Goal: Check status: Check status

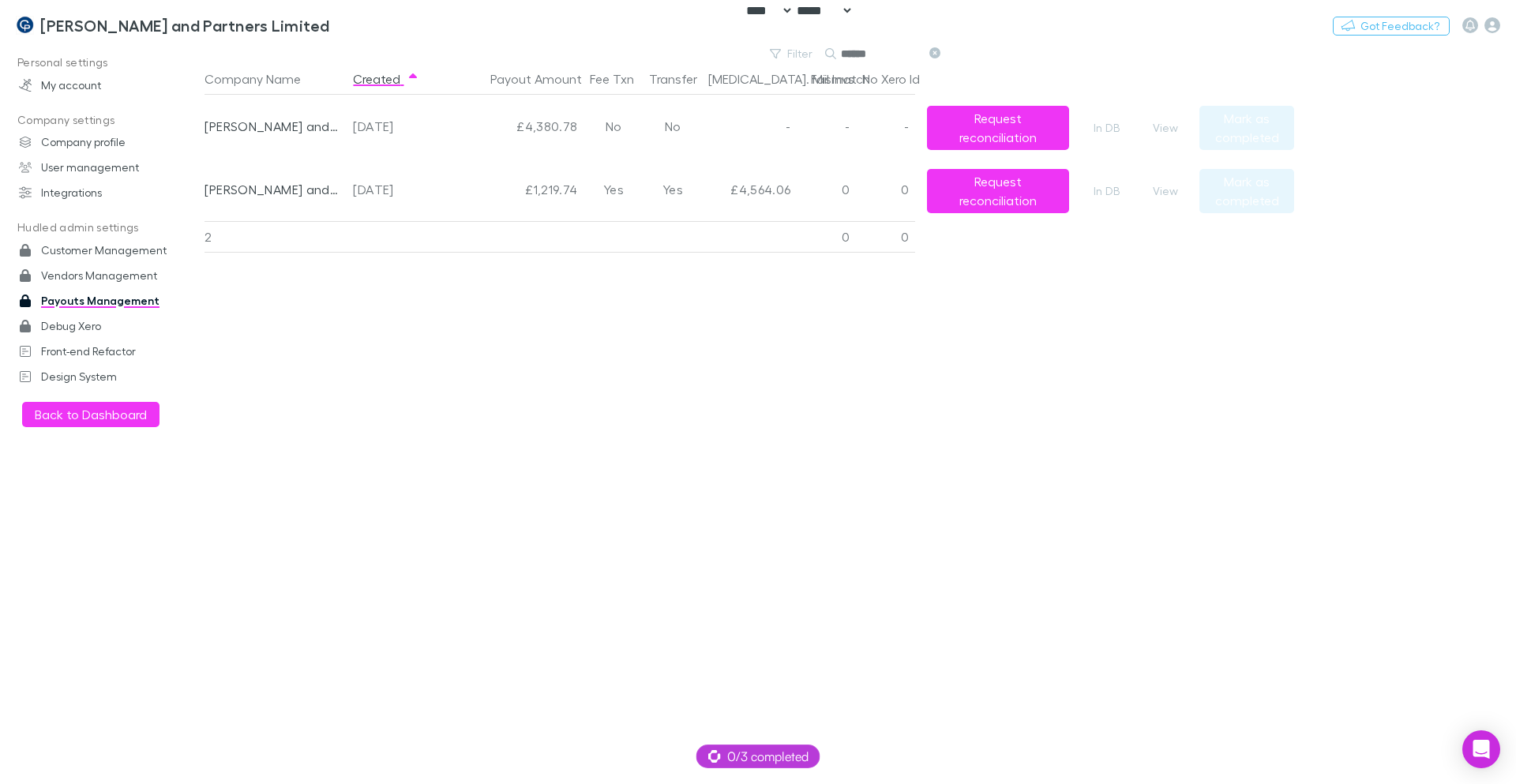
select select "****"
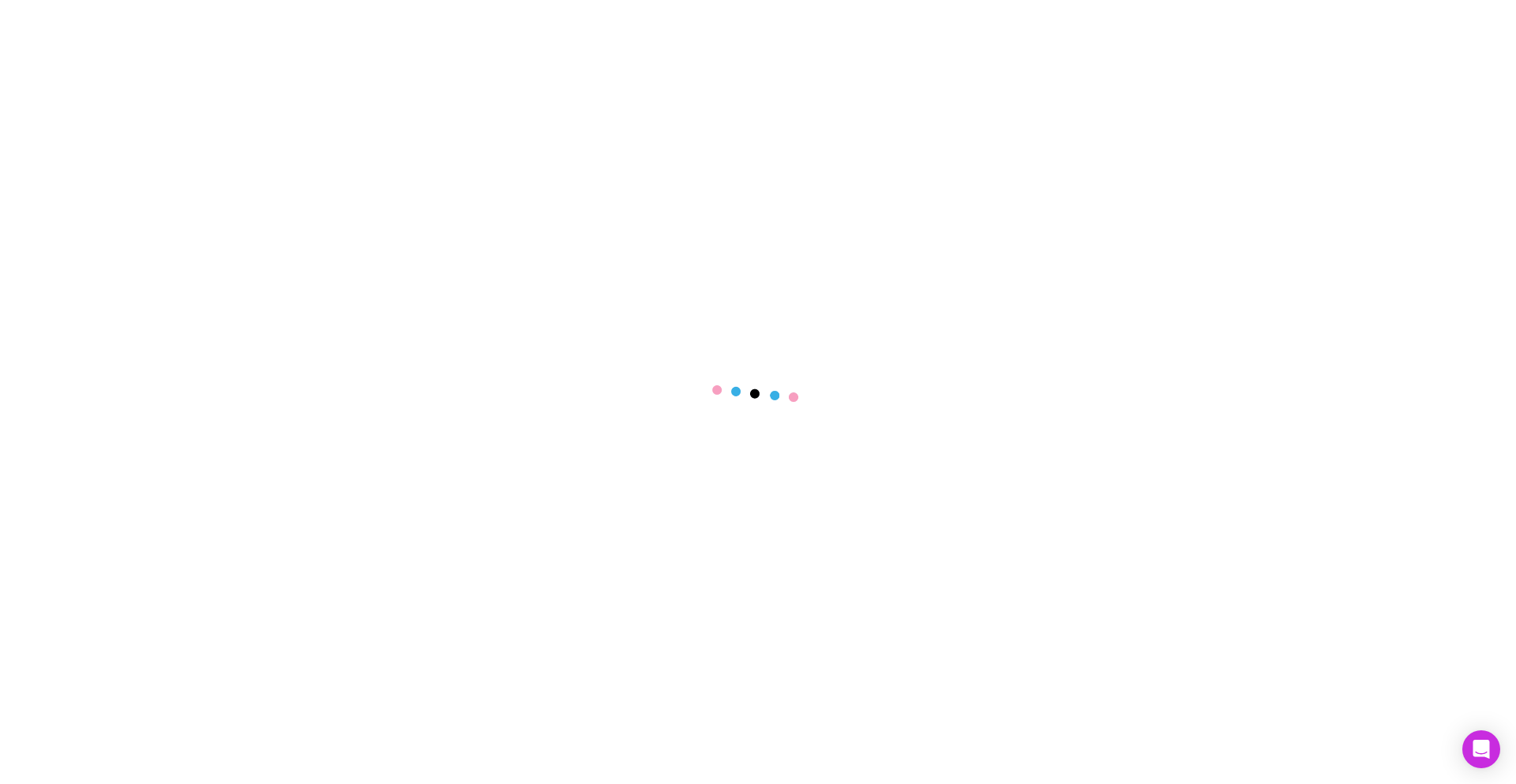
select select "****"
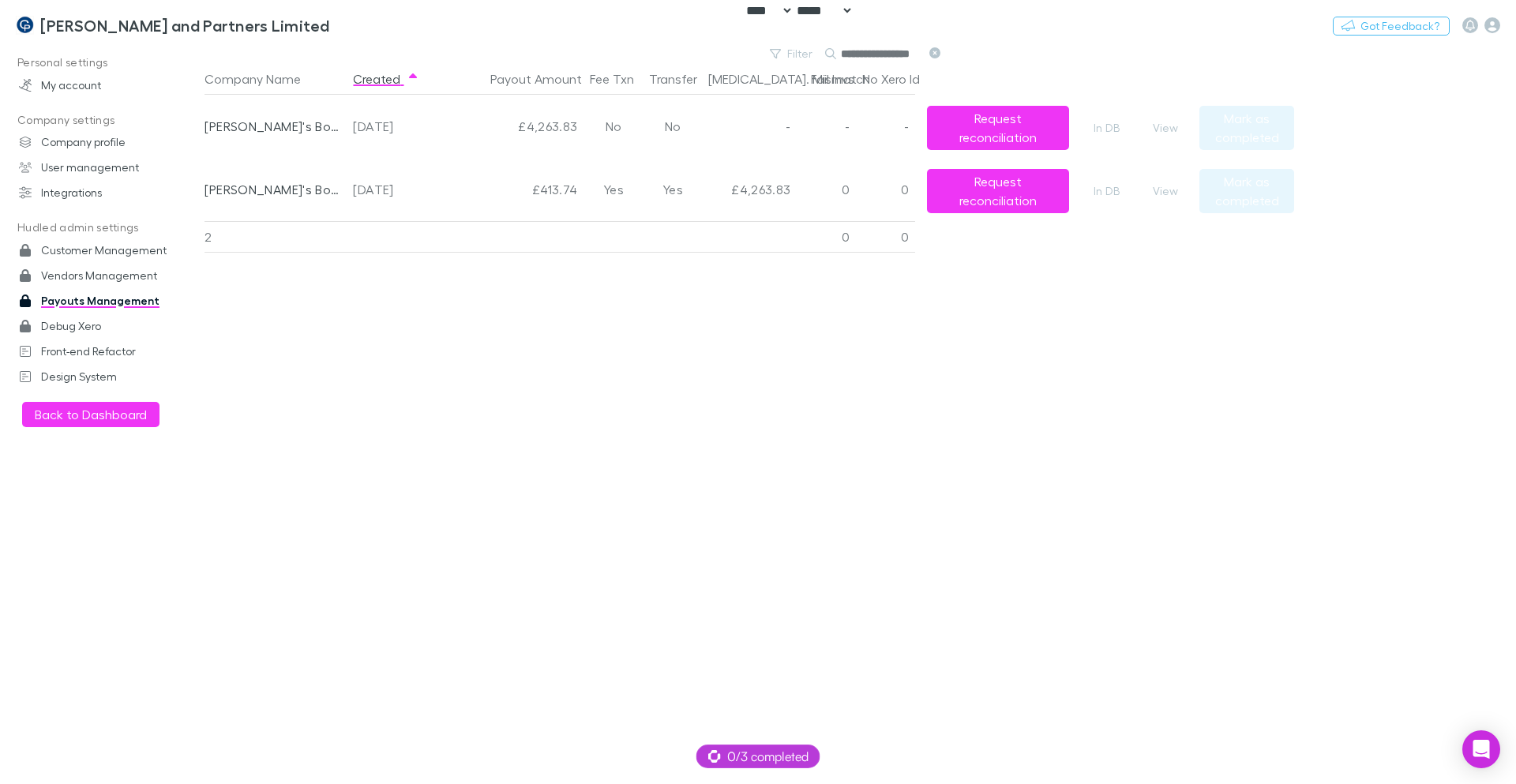
click at [372, 534] on div "Company Name Created Payout Amount Fee Txn Transfer Bal. Mismatch Fail Invs No …" at bounding box center [749, 423] width 1090 height 721
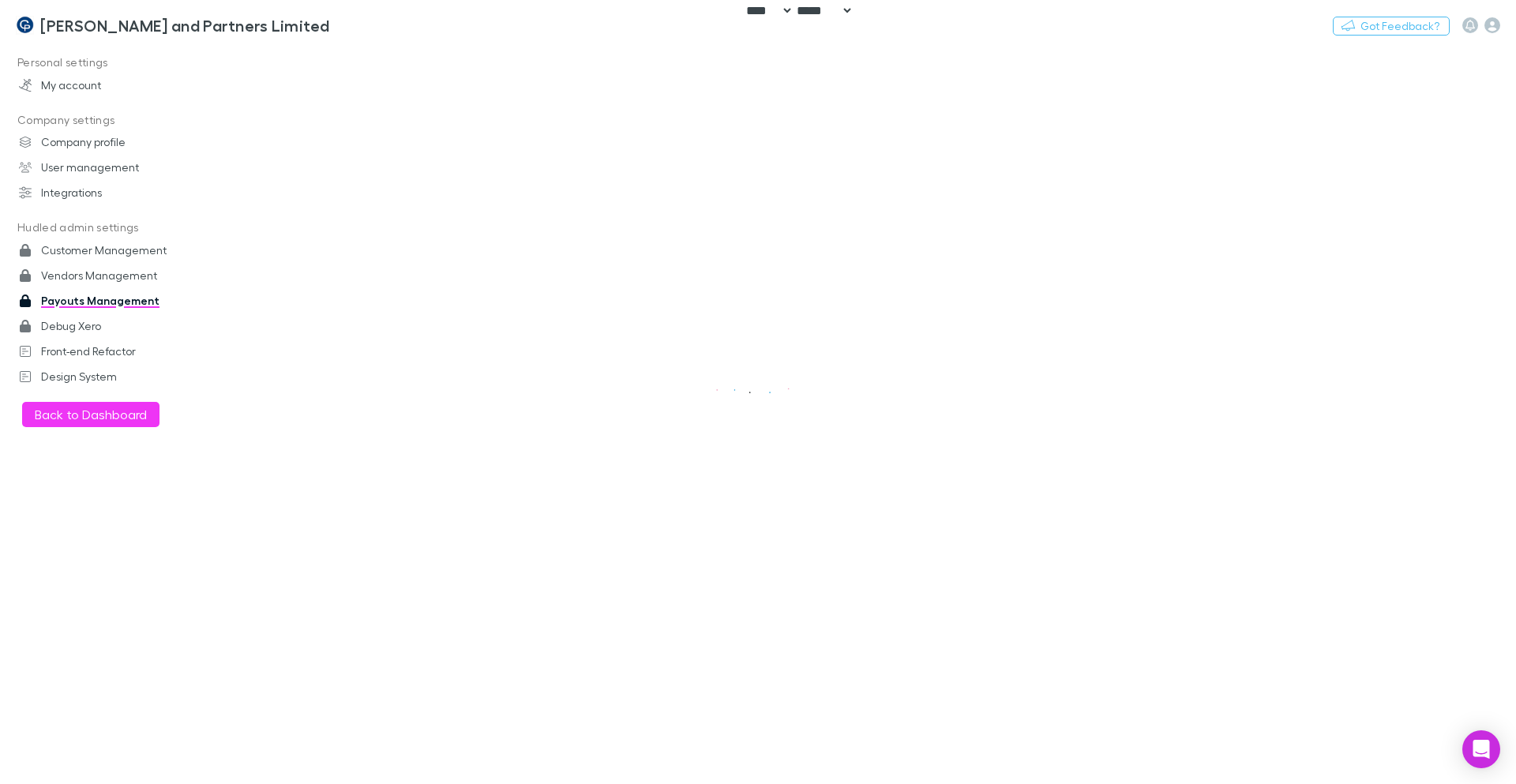
select select "****"
